Goal: Find specific fact: Find specific fact

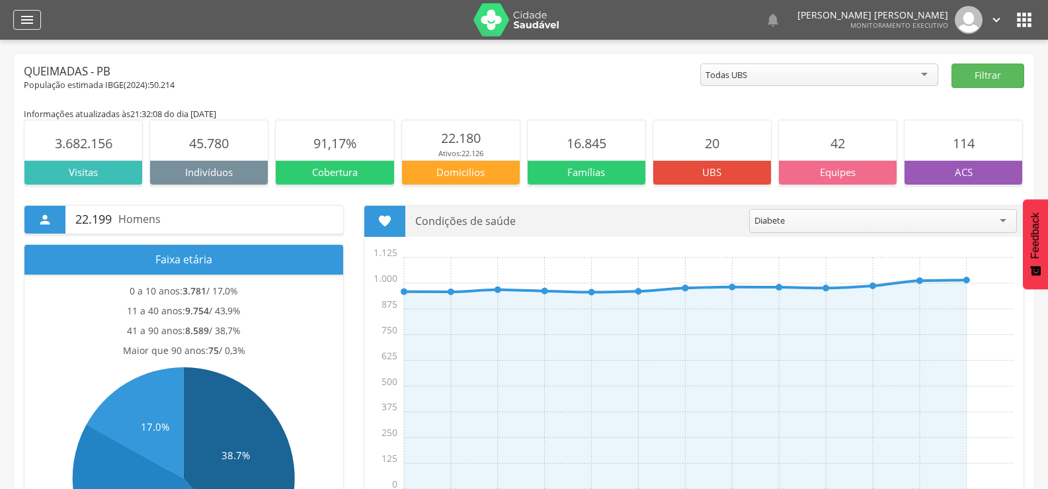
click at [29, 23] on icon "" at bounding box center [27, 20] width 16 height 16
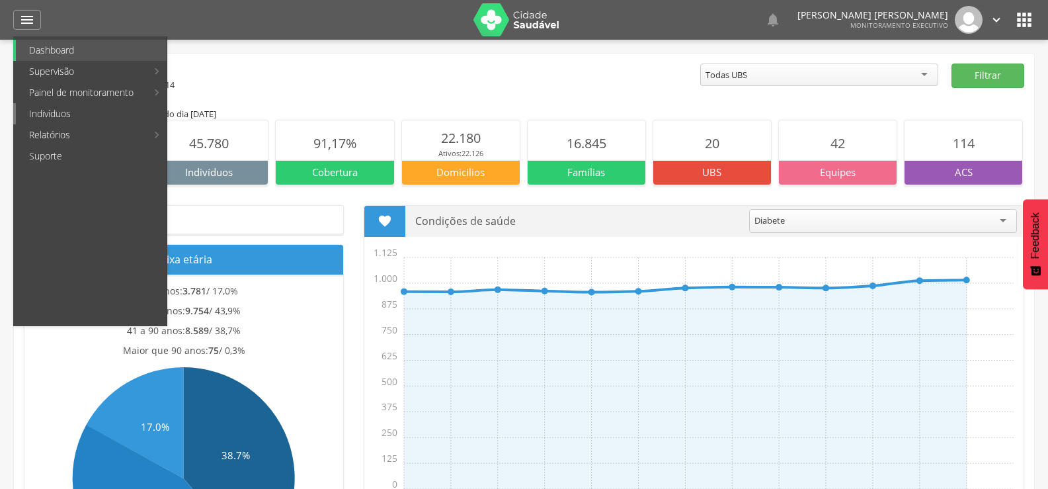
click at [53, 107] on link "Indivíduos" at bounding box center [91, 113] width 151 height 21
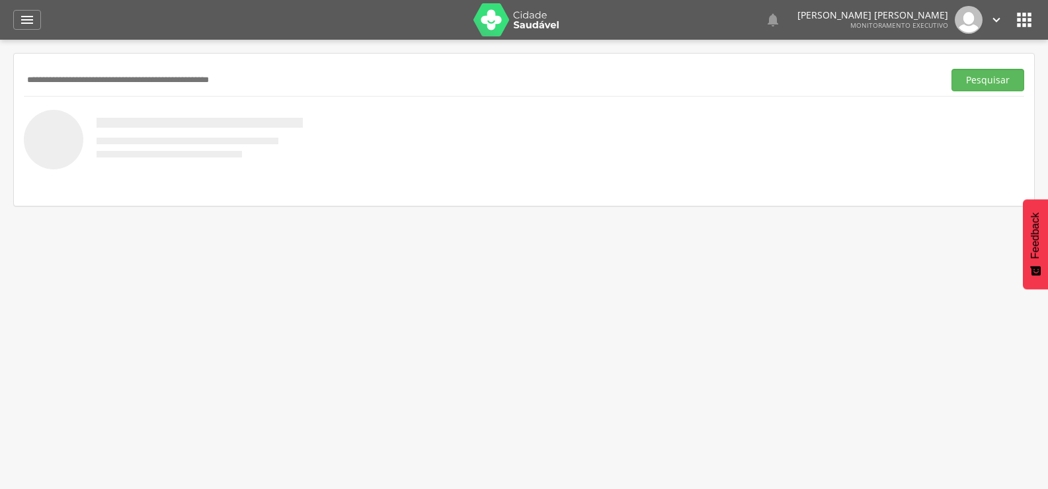
click at [82, 85] on input "text" at bounding box center [481, 80] width 914 height 22
type input "**********"
click at [951, 69] on button "Pesquisar" at bounding box center [987, 80] width 73 height 22
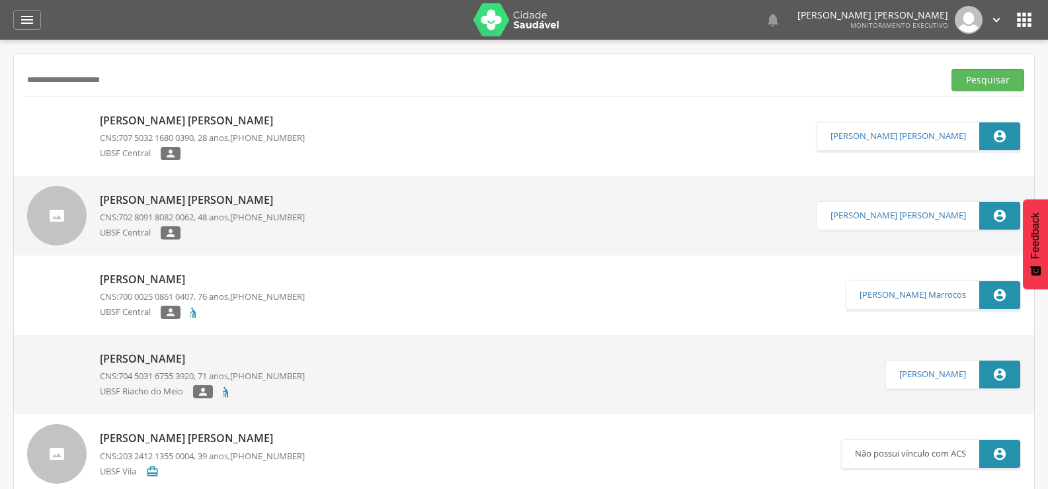
click at [221, 123] on p "[PERSON_NAME] [PERSON_NAME]" at bounding box center [202, 120] width 205 height 15
type input "**********"
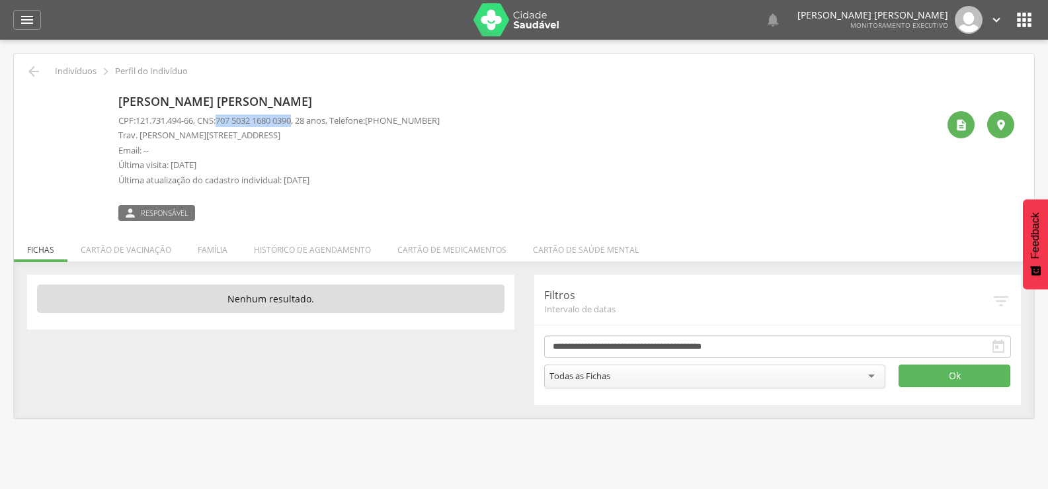
drag, startPoint x: 227, startPoint y: 119, endPoint x: 306, endPoint y: 124, distance: 79.5
click at [306, 124] on p "CPF: 121.731.494-66 , CNS: [PHONE_NUMBER] , 28 anos, Telefone: [PHONE_NUMBER]" at bounding box center [278, 120] width 321 height 13
copy span "707 5032 1680 0390"
click at [42, 69] on div " Indivíduos  Perfil do Indivíduo" at bounding box center [524, 71] width 1000 height 16
click at [25, 71] on div " Indivíduos  Perfil do Indivíduo" at bounding box center [524, 71] width 1000 height 16
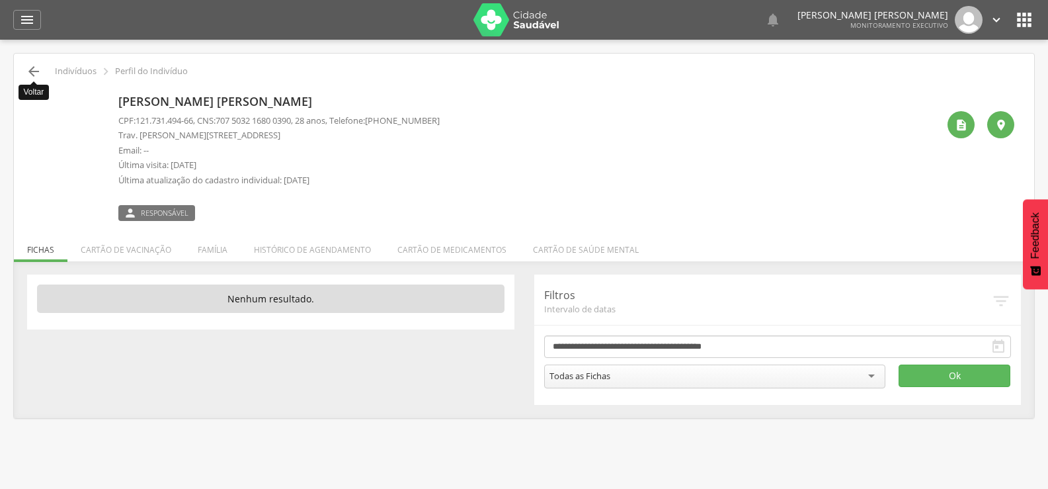
click at [29, 71] on icon "" at bounding box center [34, 71] width 16 height 16
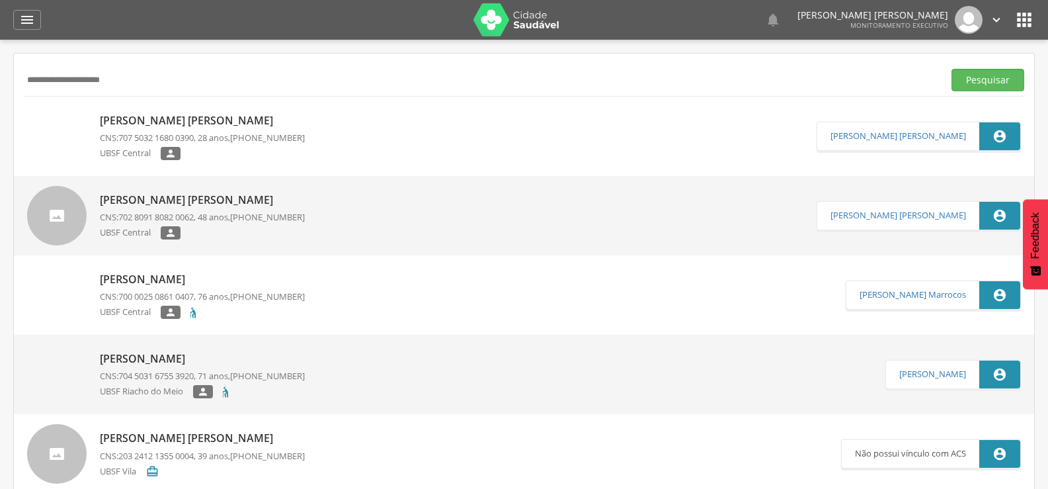
drag, startPoint x: 181, startPoint y: 81, endPoint x: 0, endPoint y: 75, distance: 180.6
click at [0, 75] on div " Supervisão  Distritos  Ubs Coordenador: - Queimadas / PB Intervalo de Tempo…" at bounding box center [524, 284] width 1048 height 489
paste input "********"
type input "**********"
click at [951, 69] on button "Pesquisar" at bounding box center [987, 80] width 73 height 22
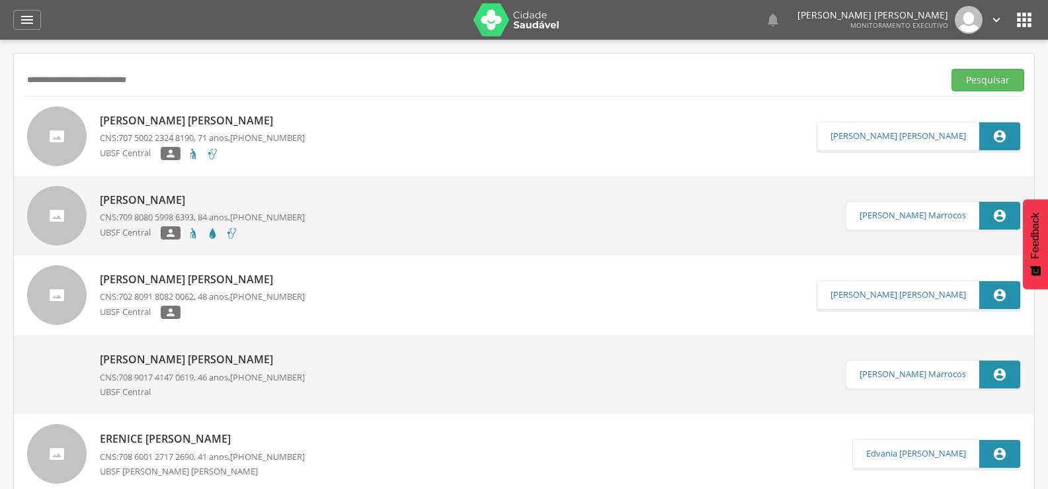
click at [243, 116] on p "[PERSON_NAME] [PERSON_NAME]" at bounding box center [202, 120] width 205 height 15
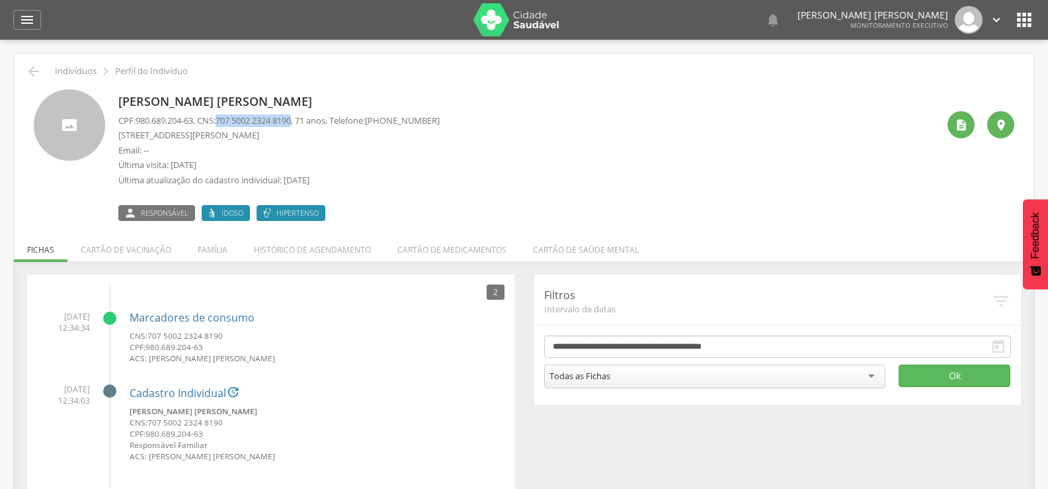
drag, startPoint x: 223, startPoint y: 123, endPoint x: 305, endPoint y: 122, distance: 82.7
click at [305, 122] on p "CPF: 980.689.204-63 , CNS: [PHONE_NUMBER] , 71 anos, Telefone: [PHONE_NUMBER]" at bounding box center [278, 120] width 321 height 13
copy p "707 5002 2324 8190"
click at [207, 247] on li "Família" at bounding box center [212, 246] width 56 height 31
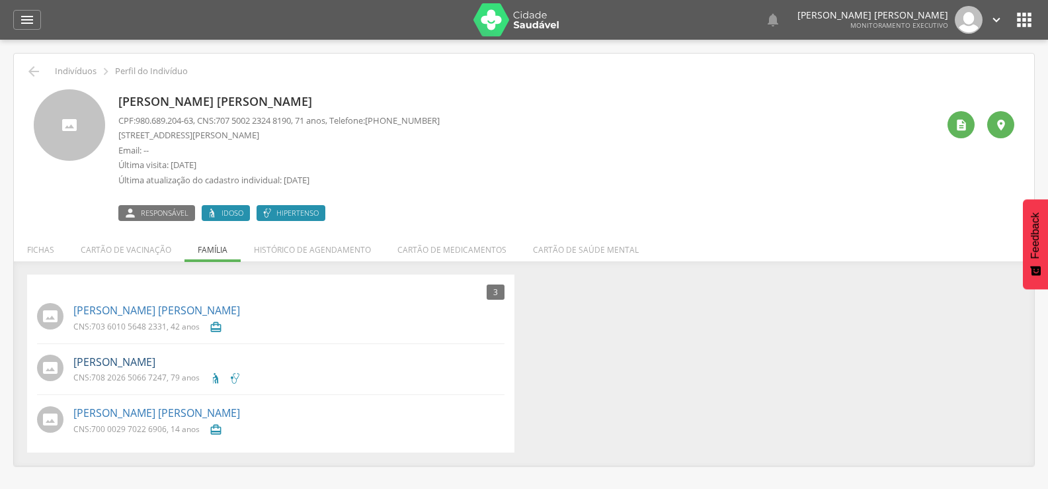
click at [109, 360] on link "[PERSON_NAME]" at bounding box center [114, 361] width 82 height 15
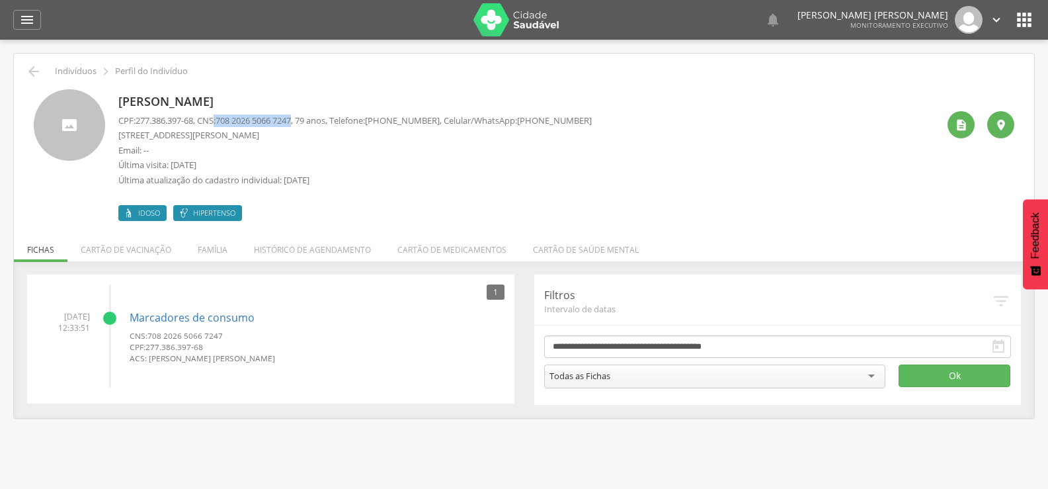
drag, startPoint x: 218, startPoint y: 118, endPoint x: 304, endPoint y: 114, distance: 86.0
click at [304, 114] on p "CPF: 277.386.397-68 , CNS: [PHONE_NUMBER] , 79 anos, Telefone: [PHONE_NUMBER] ,…" at bounding box center [354, 120] width 473 height 13
copy p ": 708 2026 5066 7247"
click at [32, 67] on icon "" at bounding box center [34, 71] width 16 height 16
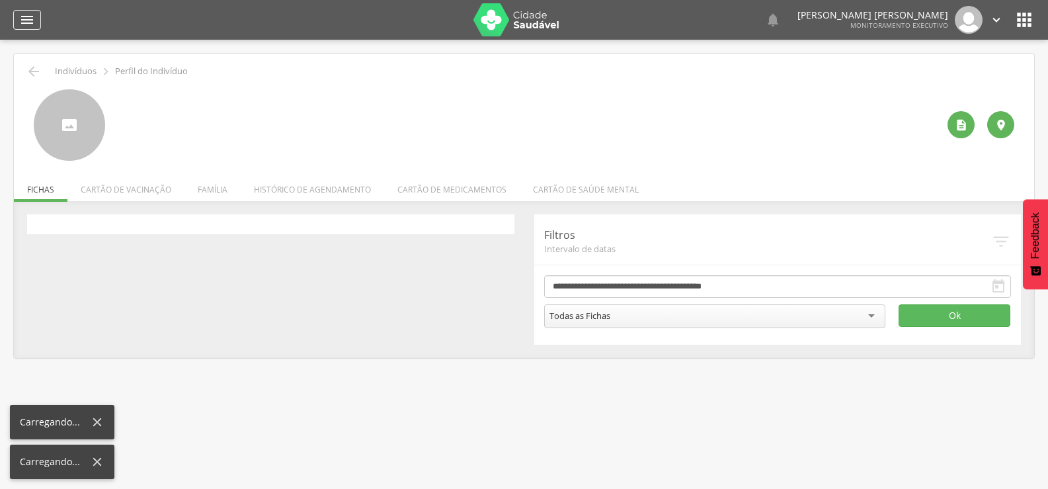
click at [28, 11] on div "" at bounding box center [27, 20] width 28 height 20
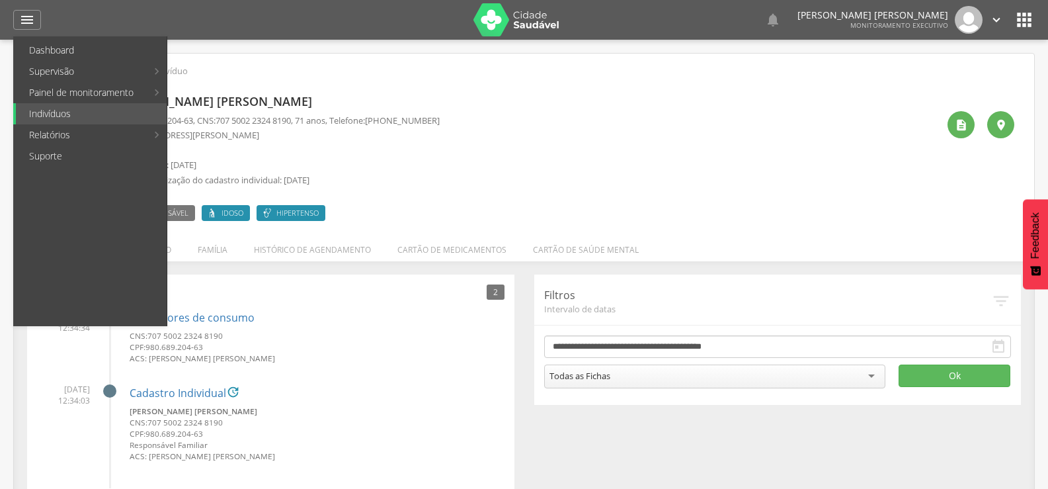
click at [516, 17] on img at bounding box center [516, 19] width 86 height 33
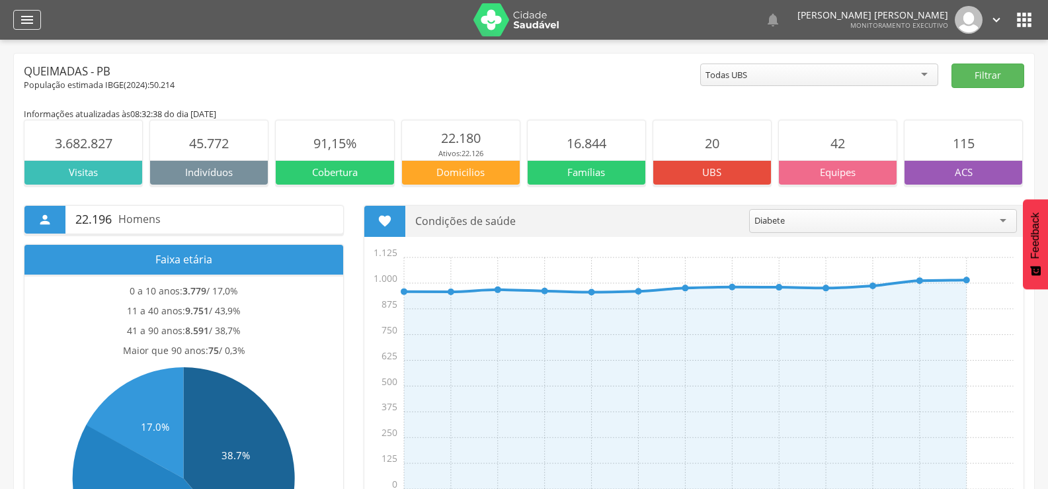
click at [27, 22] on icon "" at bounding box center [27, 20] width 16 height 16
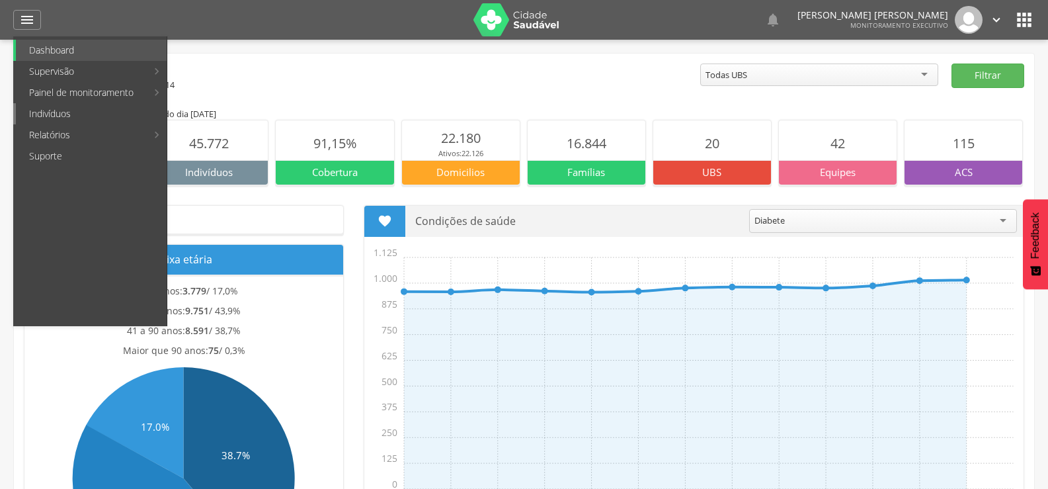
click at [65, 110] on link "Indivíduos" at bounding box center [91, 113] width 151 height 21
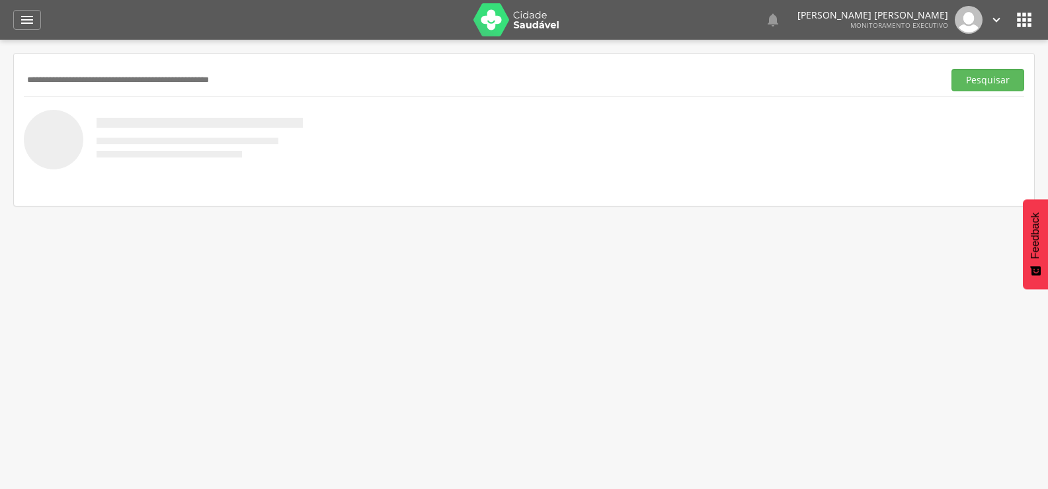
click at [118, 71] on input "text" at bounding box center [481, 80] width 914 height 22
click at [951, 69] on button "Pesquisar" at bounding box center [987, 80] width 73 height 22
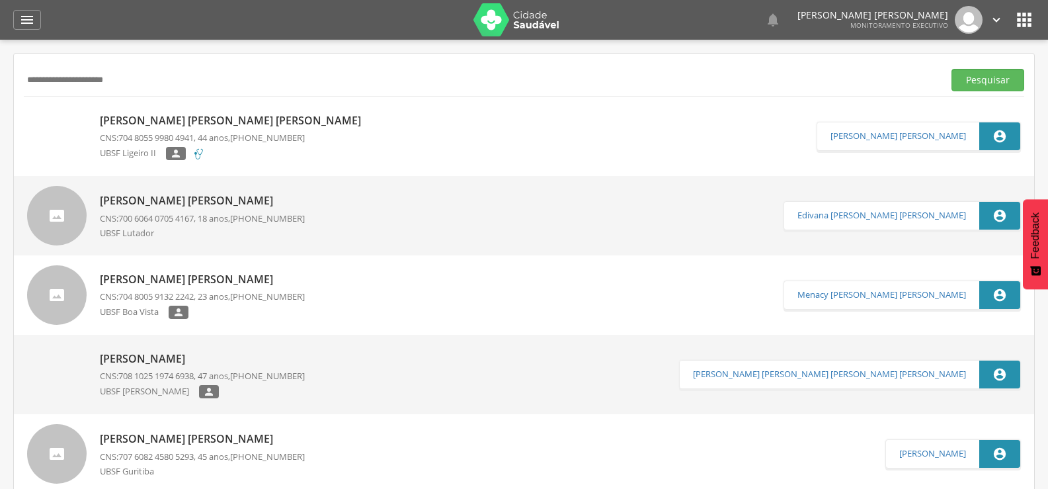
click at [52, 84] on input "**********" at bounding box center [481, 80] width 914 height 22
type input "**********"
click at [951, 69] on button "Pesquisar" at bounding box center [987, 80] width 73 height 22
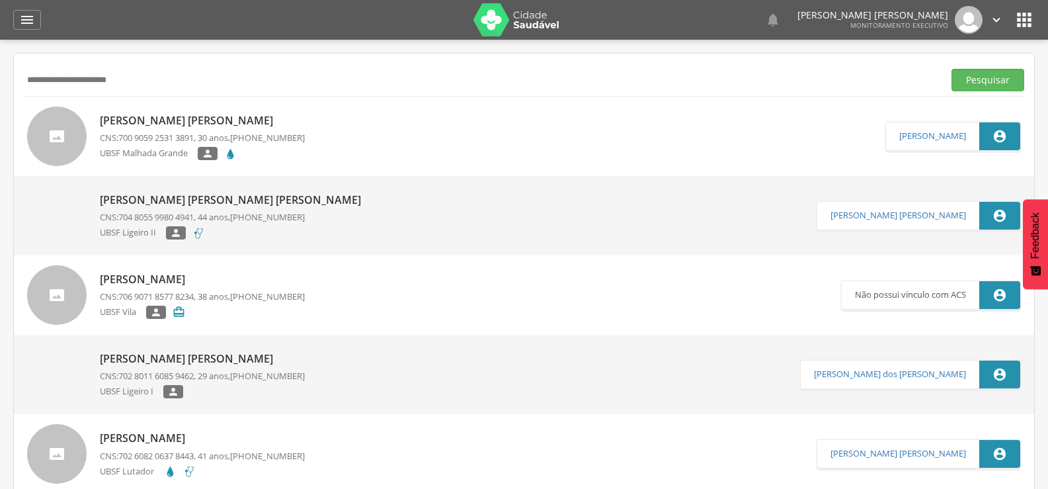
click at [186, 127] on p "Danielle de Lima Andrade" at bounding box center [202, 120] width 205 height 15
type input "**********"
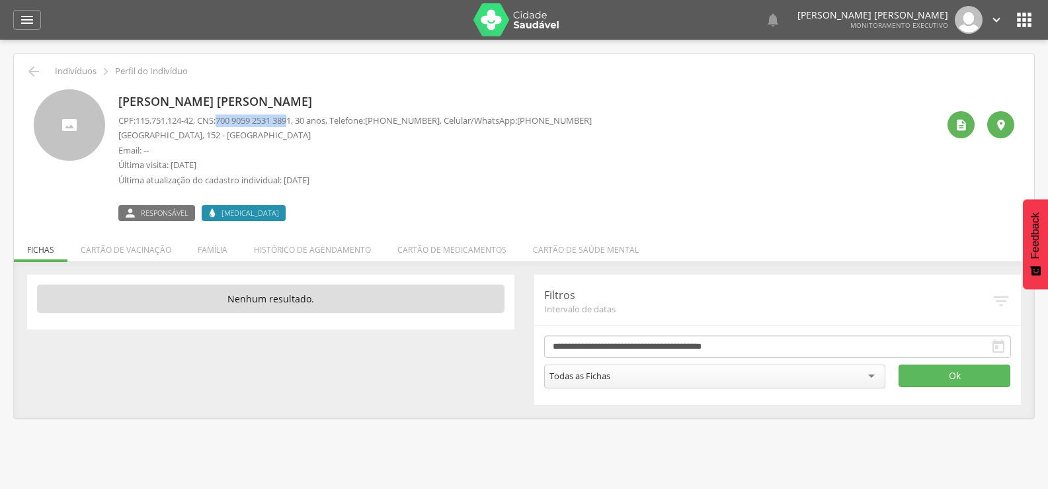
drag, startPoint x: 224, startPoint y: 121, endPoint x: 302, endPoint y: 122, distance: 78.0
click at [302, 122] on p "CPF: 115.751.124-42 , CNS: 700 9059 2531 3891 , 30 anos, Telefone: (83) 99338-4…" at bounding box center [354, 120] width 473 height 13
copy span "700 9059 2531 389"
click at [306, 149] on p "Email: --" at bounding box center [354, 150] width 473 height 13
drag, startPoint x: 225, startPoint y: 120, endPoint x: 303, endPoint y: 122, distance: 78.0
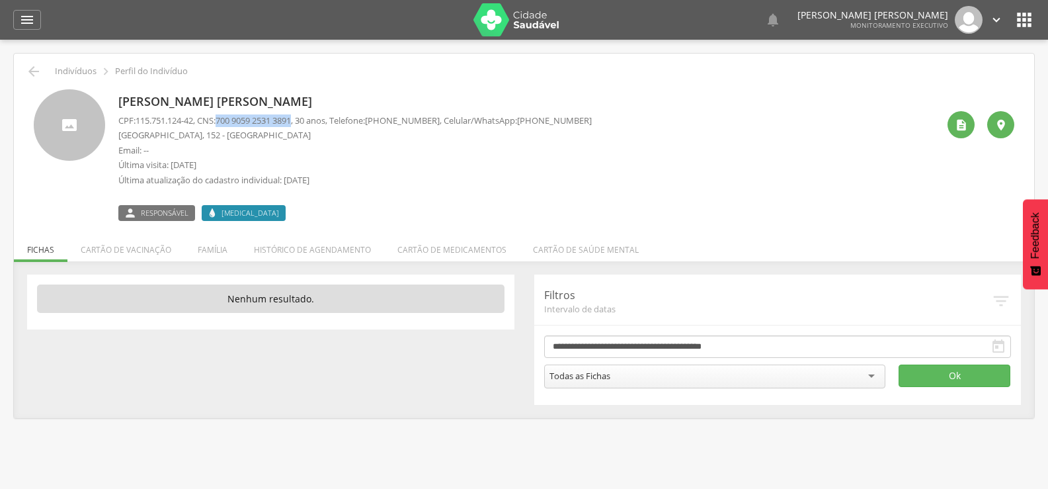
click at [291, 122] on span "700 9059 2531 3891" at bounding box center [253, 120] width 75 height 12
copy span "700 9059 2531 3891"
